Goal: Check status: Check status

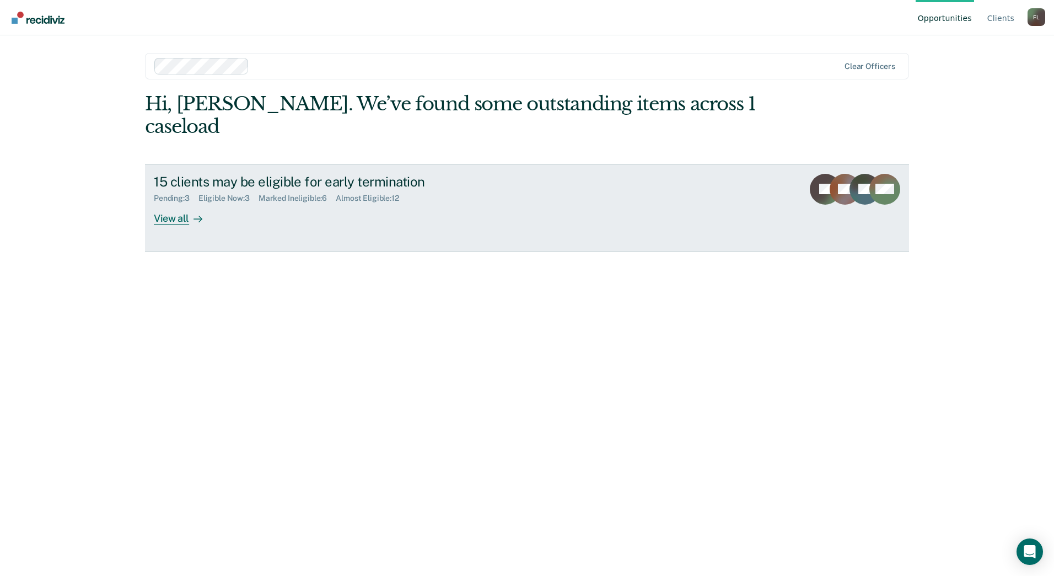
click at [182, 203] on div "View all" at bounding box center [185, 213] width 62 height 21
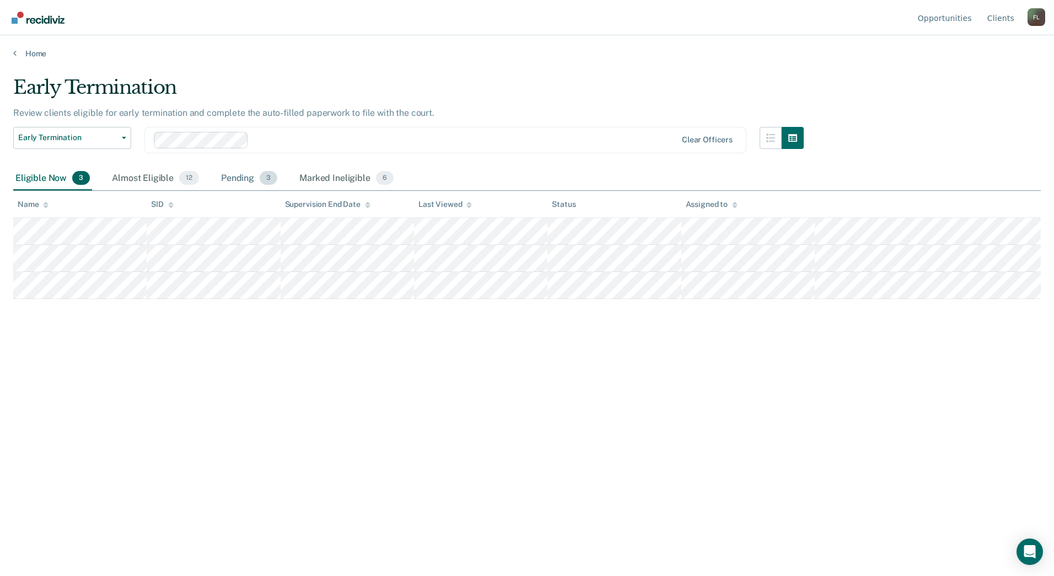
click at [239, 178] on div "Pending 3" at bounding box center [249, 178] width 61 height 24
